Goal: Transaction & Acquisition: Download file/media

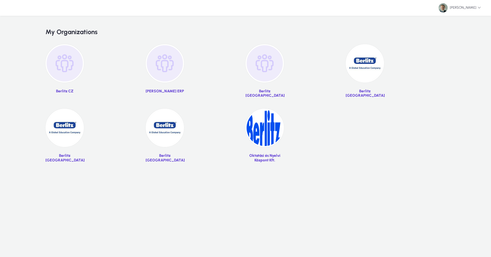
click at [358, 60] on img at bounding box center [365, 63] width 38 height 38
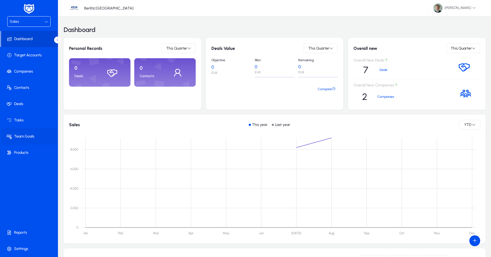
drag, startPoint x: 12, startPoint y: 153, endPoint x: 14, endPoint y: 144, distance: 9.4
click at [14, 148] on span at bounding box center [30, 152] width 58 height 13
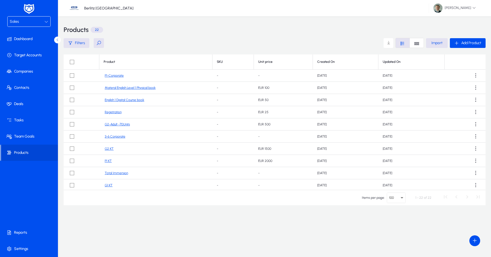
click at [31, 21] on div "Sales" at bounding box center [27, 21] width 35 height 7
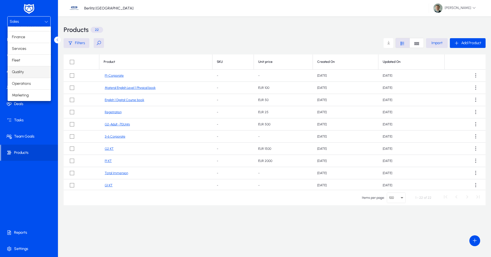
scroll to position [18, 0]
click at [29, 38] on mat-option "Finance" at bounding box center [29, 36] width 43 height 11
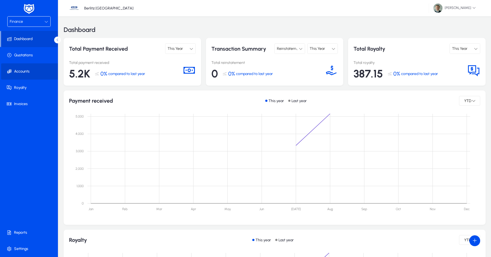
click at [27, 70] on span at bounding box center [30, 71] width 58 height 13
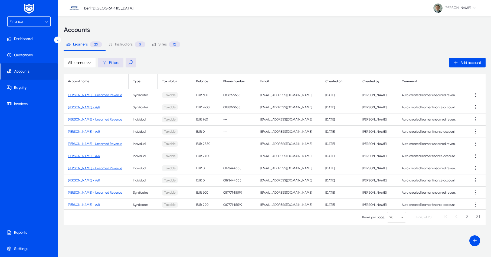
click at [100, 95] on link "Venus Williams - Unearned Revenue" at bounding box center [95, 95] width 54 height 4
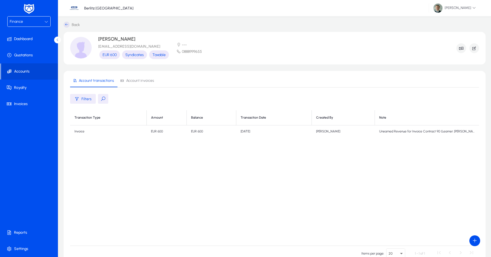
click at [80, 133] on td "Invoice" at bounding box center [108, 131] width 77 height 12
drag, startPoint x: 80, startPoint y: 133, endPoint x: 150, endPoint y: 90, distance: 82.5
click at [86, 129] on td "Invoice" at bounding box center [108, 131] width 77 height 12
click at [147, 84] on span "Account invoices" at bounding box center [137, 80] width 34 height 13
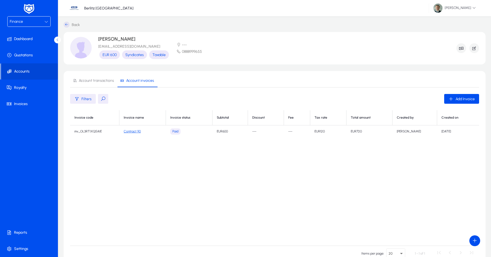
click at [134, 132] on link "Contract 90" at bounding box center [132, 131] width 17 height 4
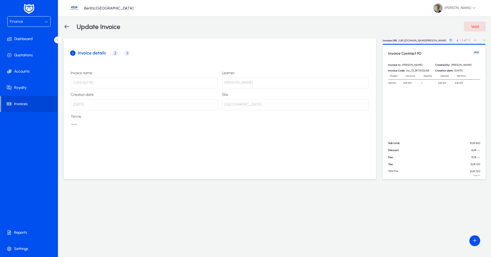
click at [165, 103] on p "16 July 2025" at bounding box center [144, 104] width 147 height 11
click at [115, 53] on span "2" at bounding box center [115, 52] width 5 height 5
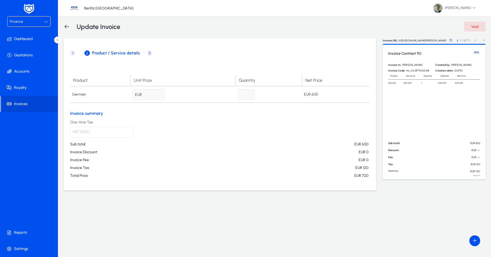
click at [151, 53] on span "3" at bounding box center [149, 52] width 5 height 5
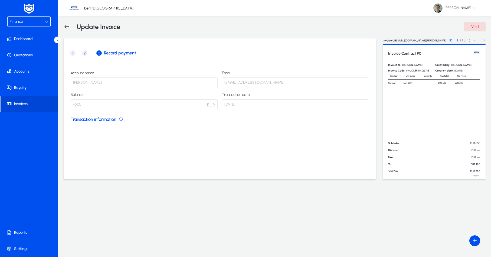
click at [69, 25] on icon at bounding box center [67, 26] width 6 height 6
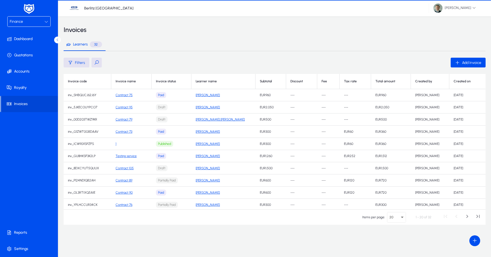
click at [65, 27] on h3 "Invoices" at bounding box center [75, 30] width 23 height 6
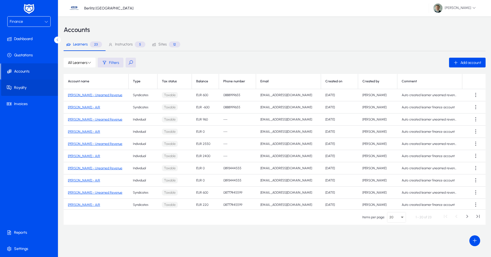
click at [28, 85] on span at bounding box center [30, 87] width 58 height 13
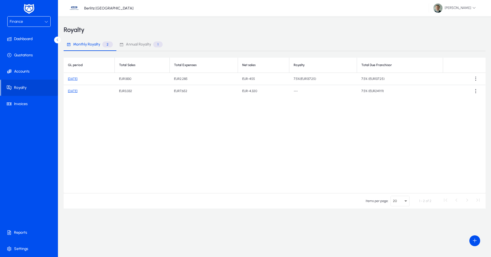
click at [77, 80] on link "August 2025" at bounding box center [72, 79] width 9 height 4
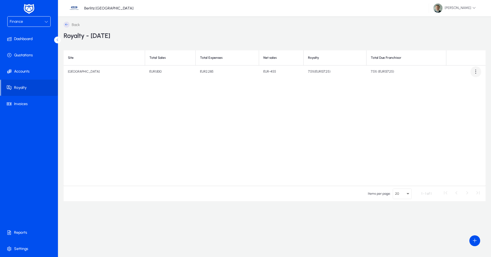
click at [474, 71] on span at bounding box center [475, 71] width 11 height 11
click at [458, 86] on span "Download report" at bounding box center [464, 85] width 24 height 5
drag, startPoint x: 428, startPoint y: 95, endPoint x: 460, endPoint y: 81, distance: 35.3
click at [428, 94] on div "Site Total Sales Total Expenses Net sales Royalty Total Due Franchisor Sofia Ce…" at bounding box center [275, 117] width 422 height 135
click at [474, 74] on span at bounding box center [475, 71] width 11 height 11
